Goal: Information Seeking & Learning: Learn about a topic

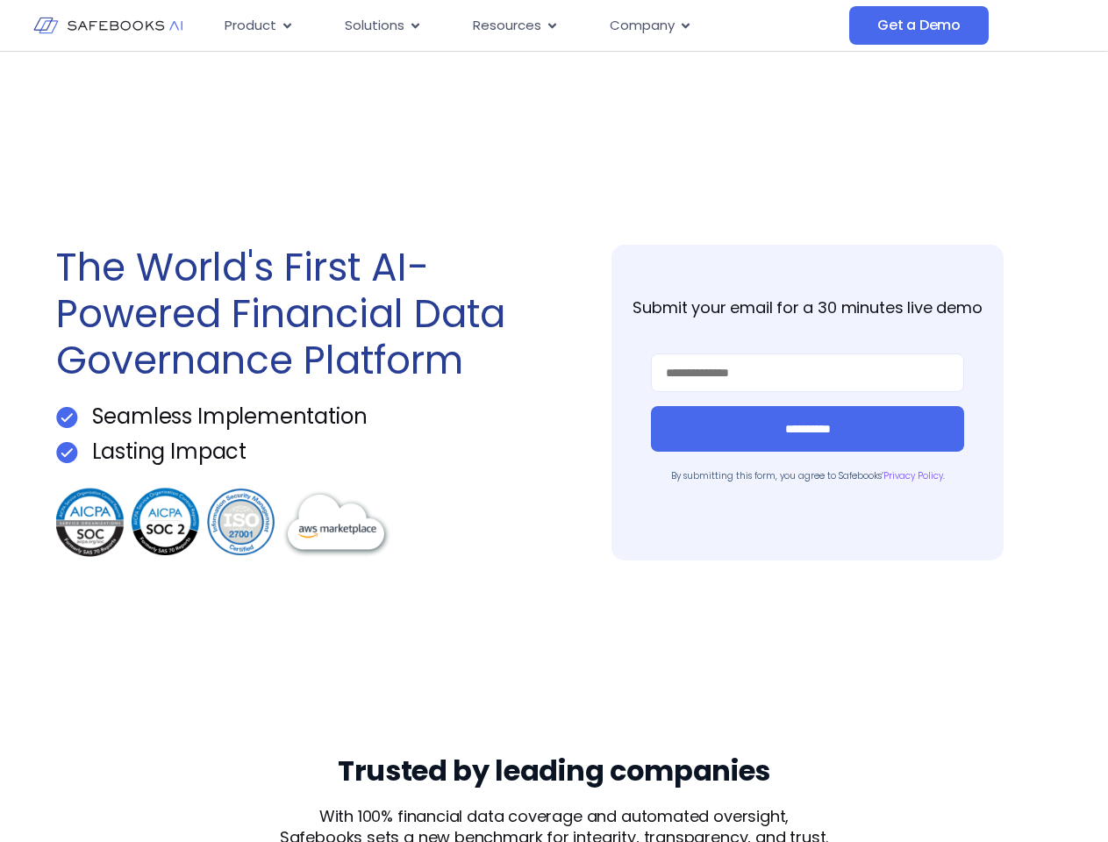
click at [554, 421] on div "**********" at bounding box center [554, 403] width 997 height 702
click at [286, 25] on icon "Menu" at bounding box center [287, 25] width 8 height 5
click at [414, 25] on icon "Menu" at bounding box center [416, 25] width 8 height 5
click at [550, 25] on icon "Menu" at bounding box center [552, 25] width 8 height 5
click at [684, 25] on icon "Menu" at bounding box center [686, 25] width 8 height 5
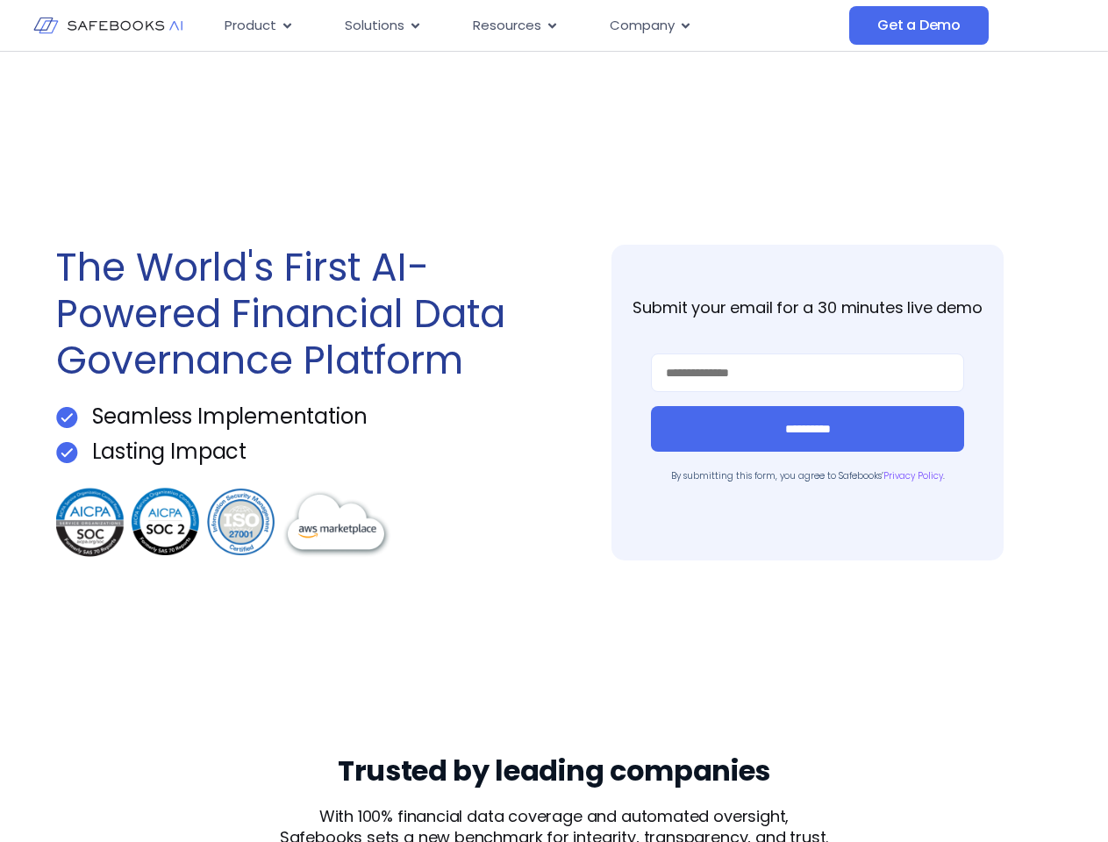
click at [807, 403] on form "**********" at bounding box center [807, 403] width 313 height 98
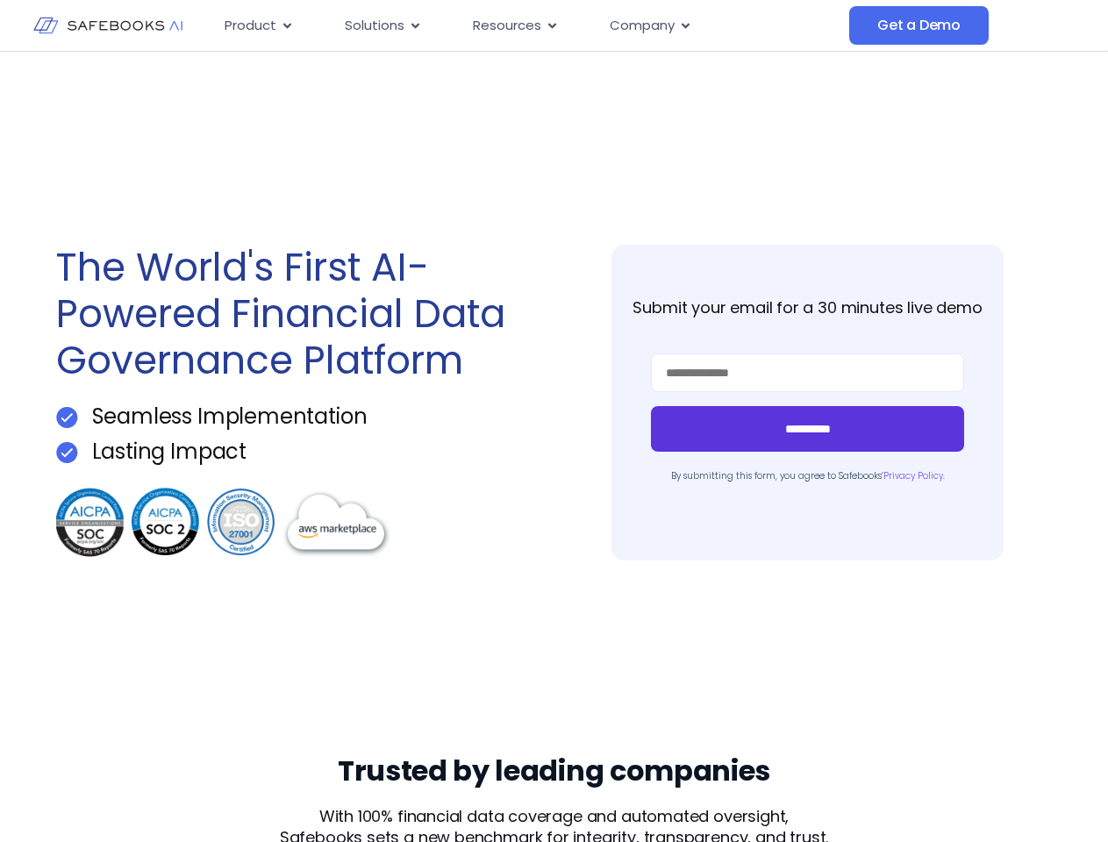
click at [807, 429] on input "**********" at bounding box center [807, 429] width 313 height 46
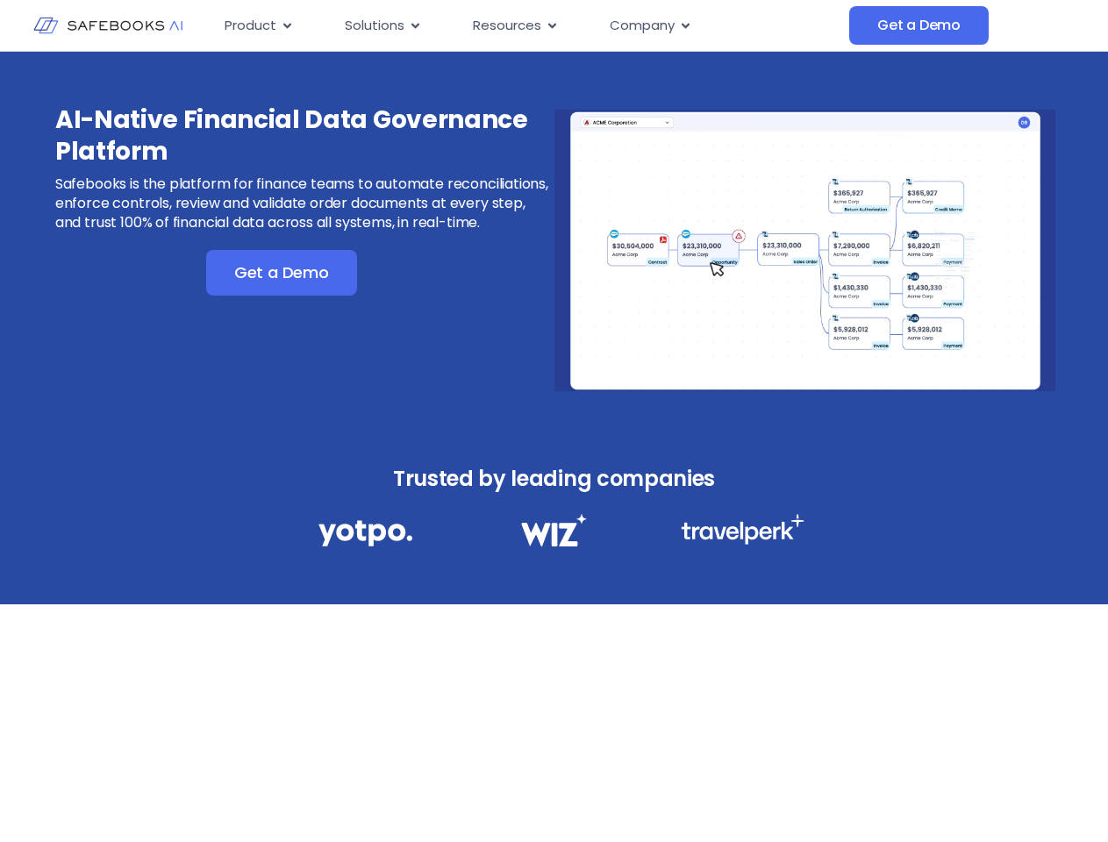
click at [554, 421] on div "AI-Native Financial Data Governance Platform Safebooks is the platform for fina…" at bounding box center [554, 239] width 1108 height 375
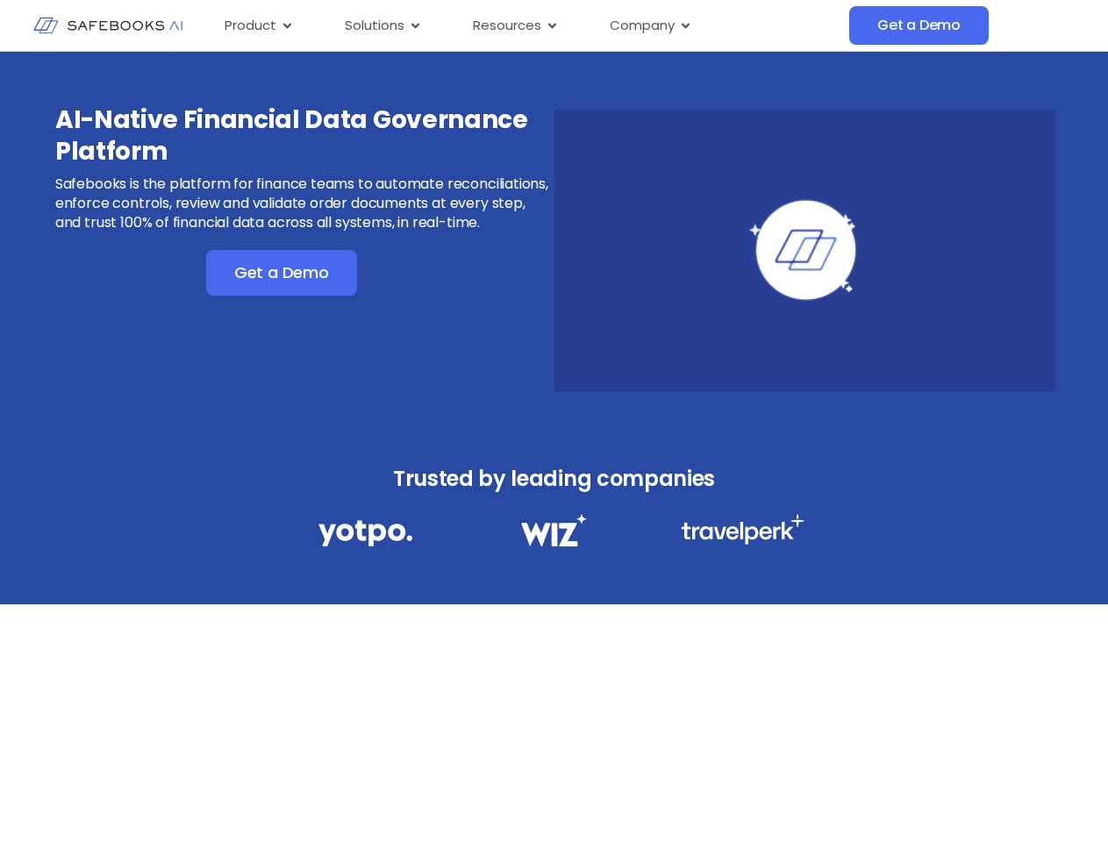
click at [530, 25] on span "Resources" at bounding box center [507, 26] width 68 height 20
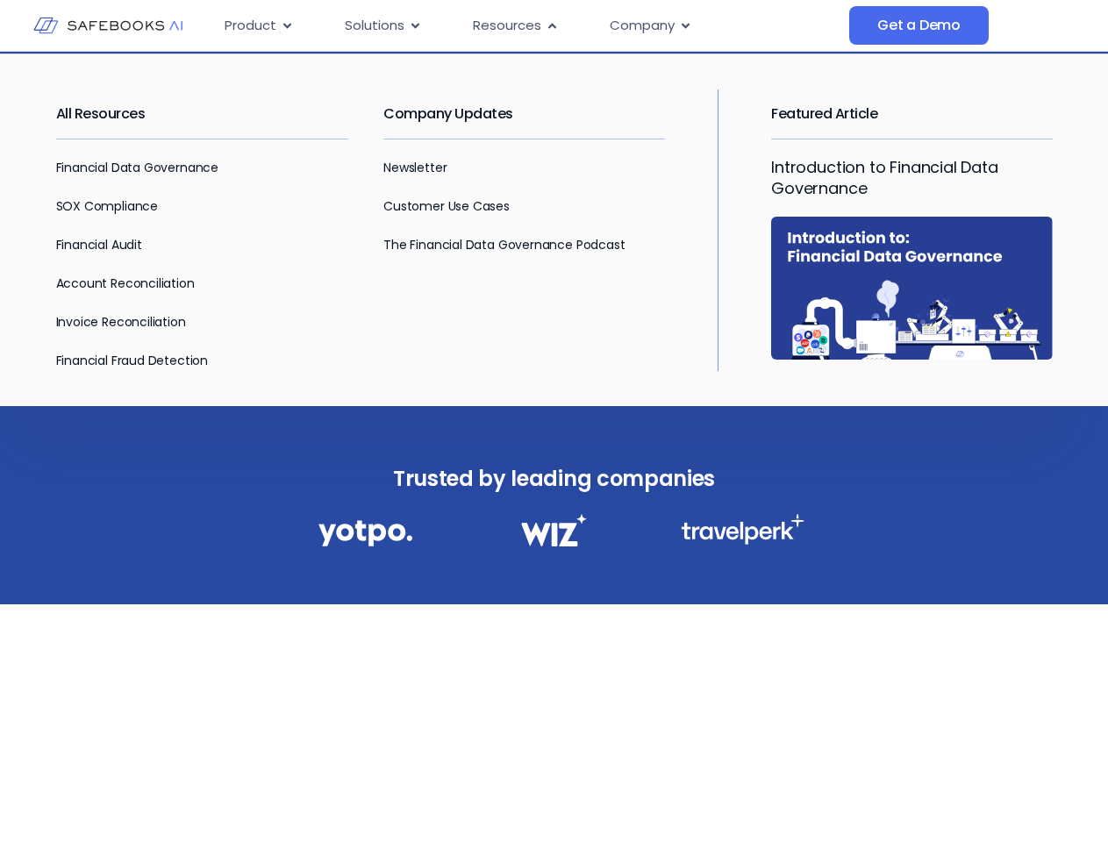
click at [259, 25] on span "Product" at bounding box center [251, 26] width 52 height 20
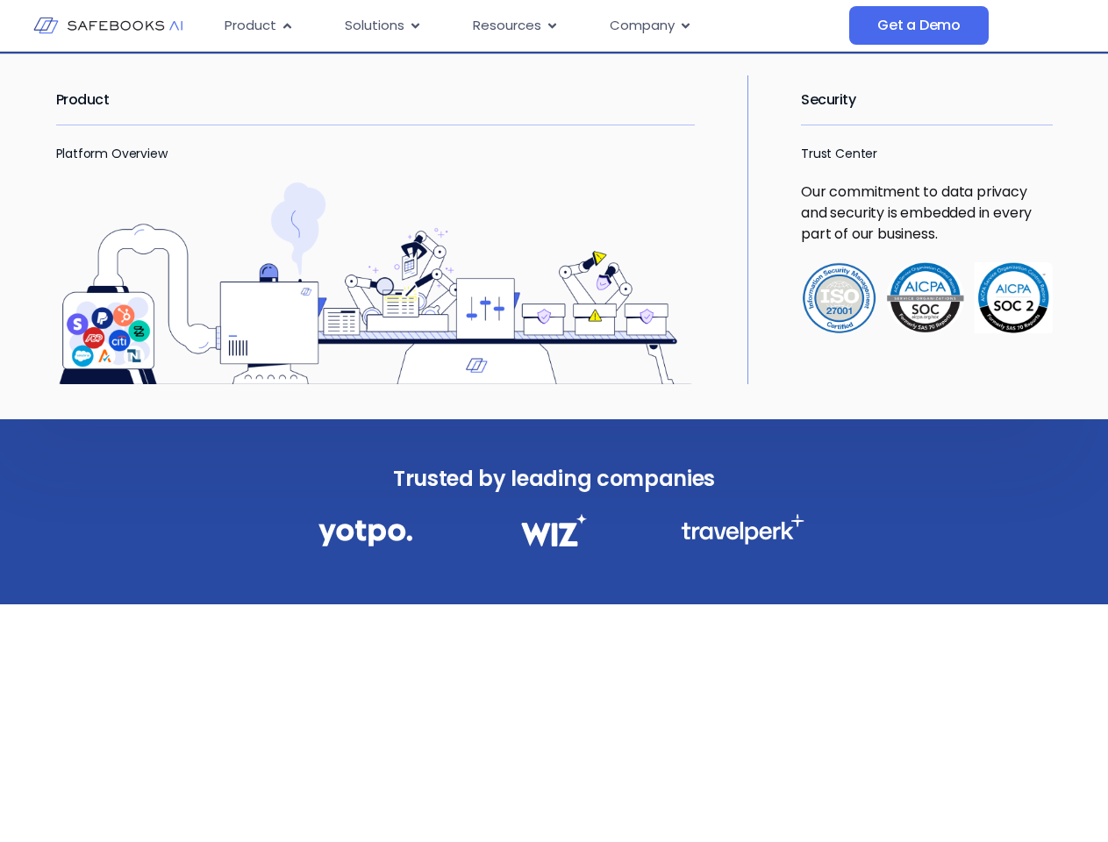
click at [286, 25] on icon "Menu" at bounding box center [287, 25] width 8 height 5
click at [383, 25] on span "Solutions" at bounding box center [375, 26] width 60 height 20
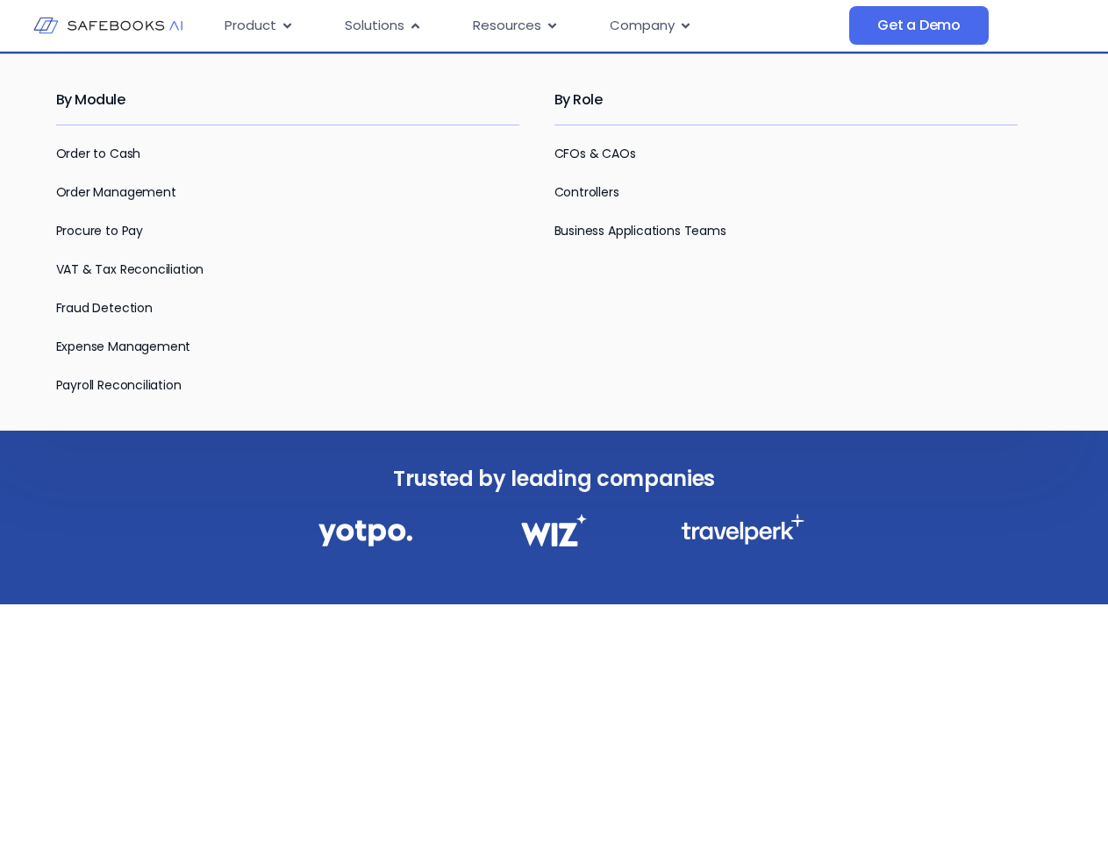
click at [414, 25] on icon "Menu" at bounding box center [416, 25] width 8 height 5
click at [514, 25] on span "Resources" at bounding box center [507, 26] width 68 height 20
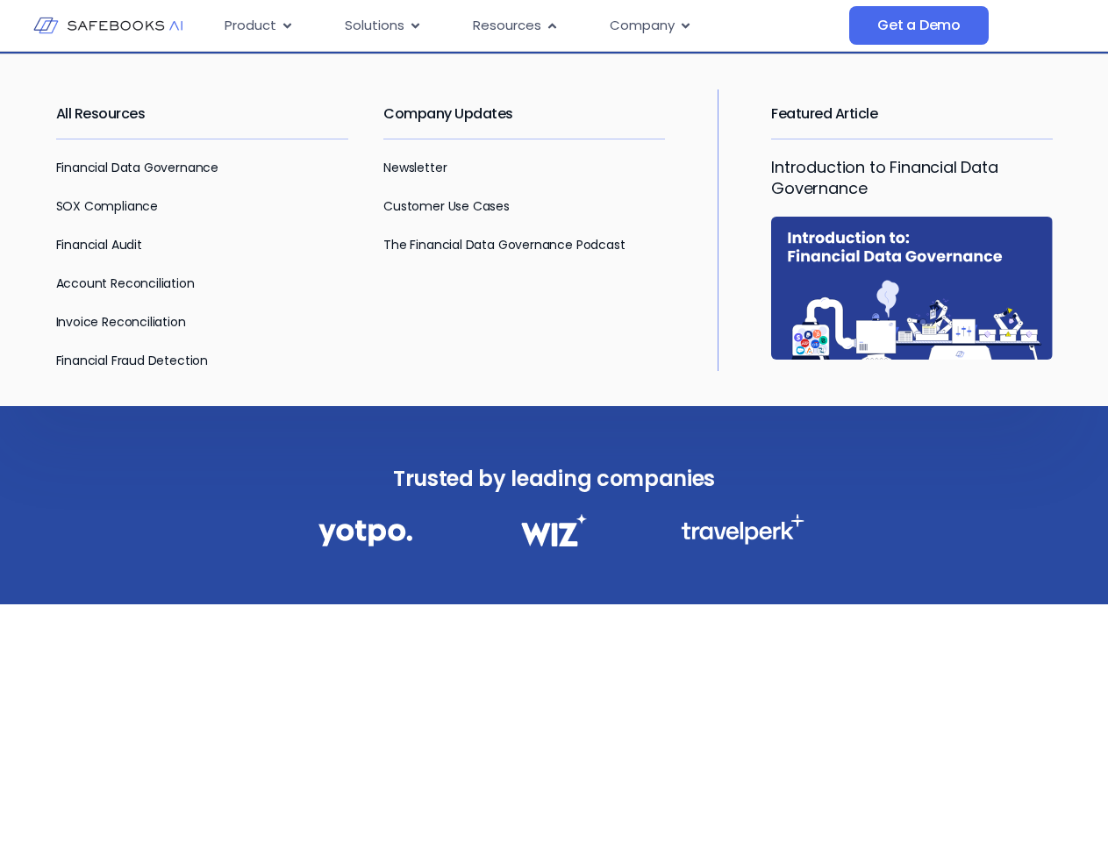
click at [550, 25] on icon "Menu" at bounding box center [552, 25] width 8 height 5
click at [649, 25] on span "Company" at bounding box center [642, 26] width 65 height 20
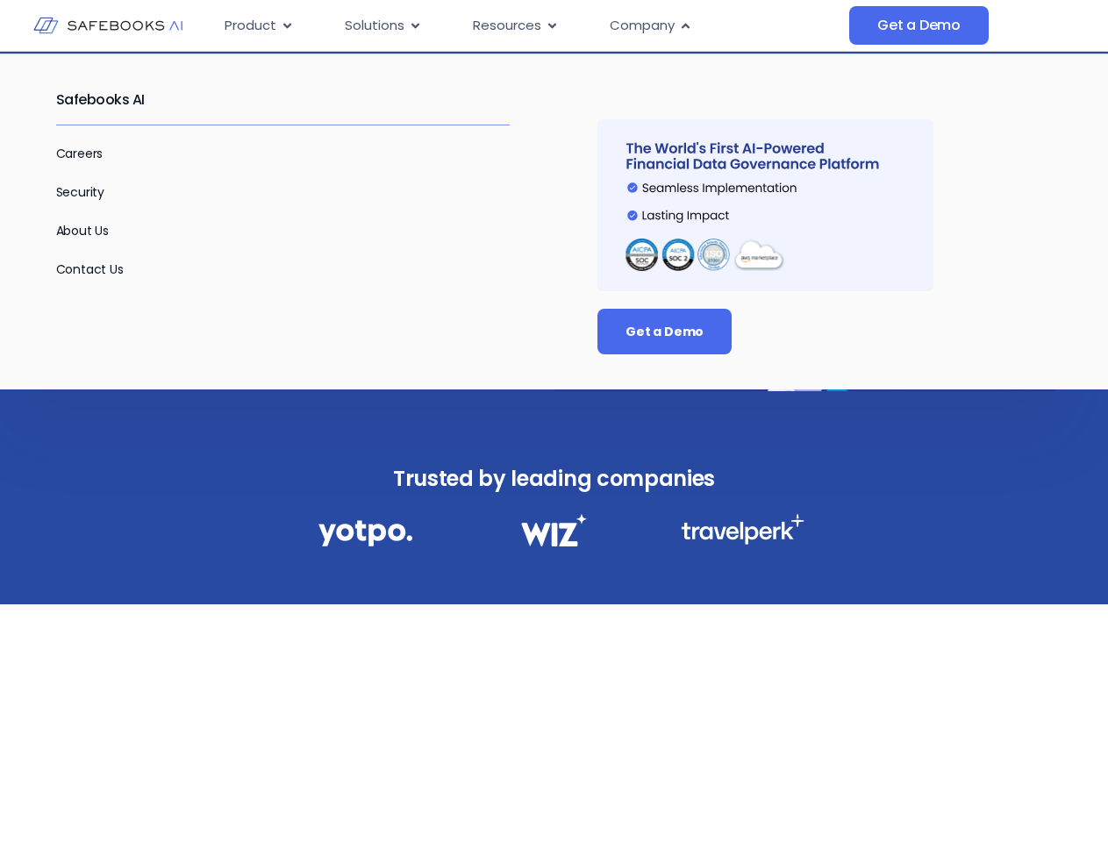
click at [684, 25] on icon "Menu" at bounding box center [686, 25] width 8 height 5
